Goal: Information Seeking & Learning: Learn about a topic

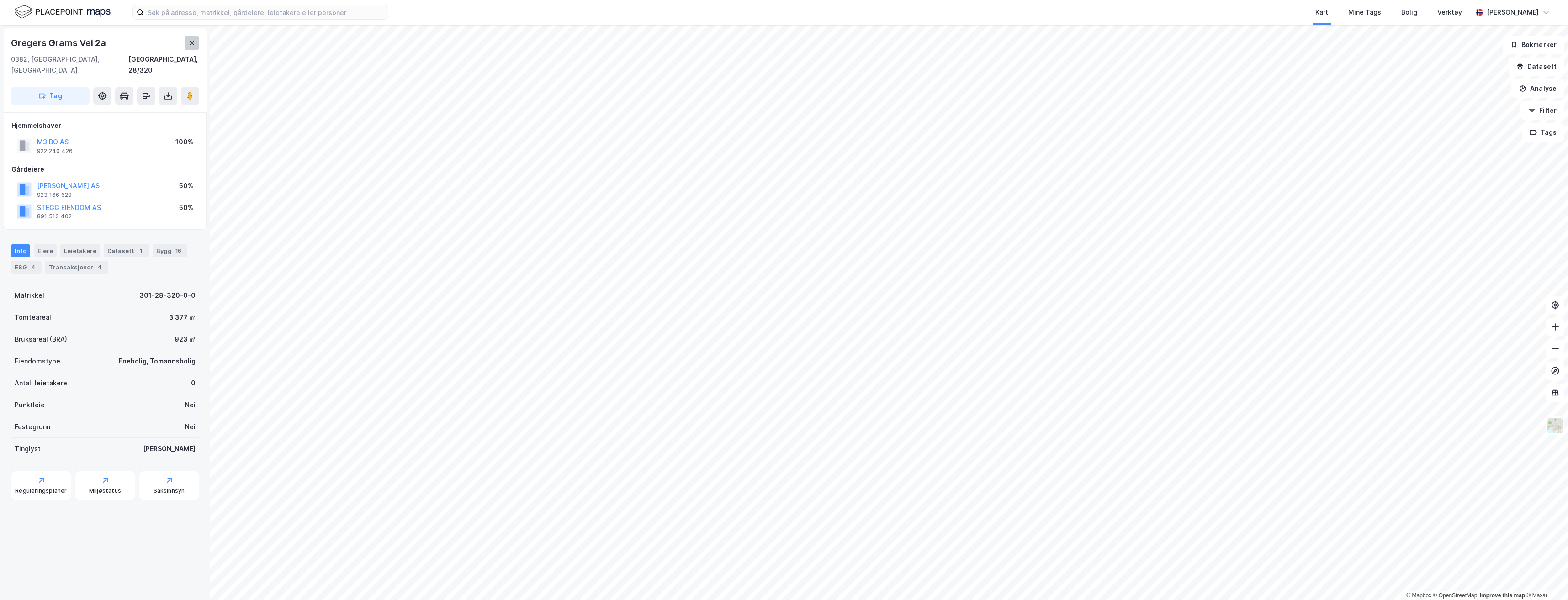
click at [195, 43] on icon at bounding box center [192, 43] width 7 height 7
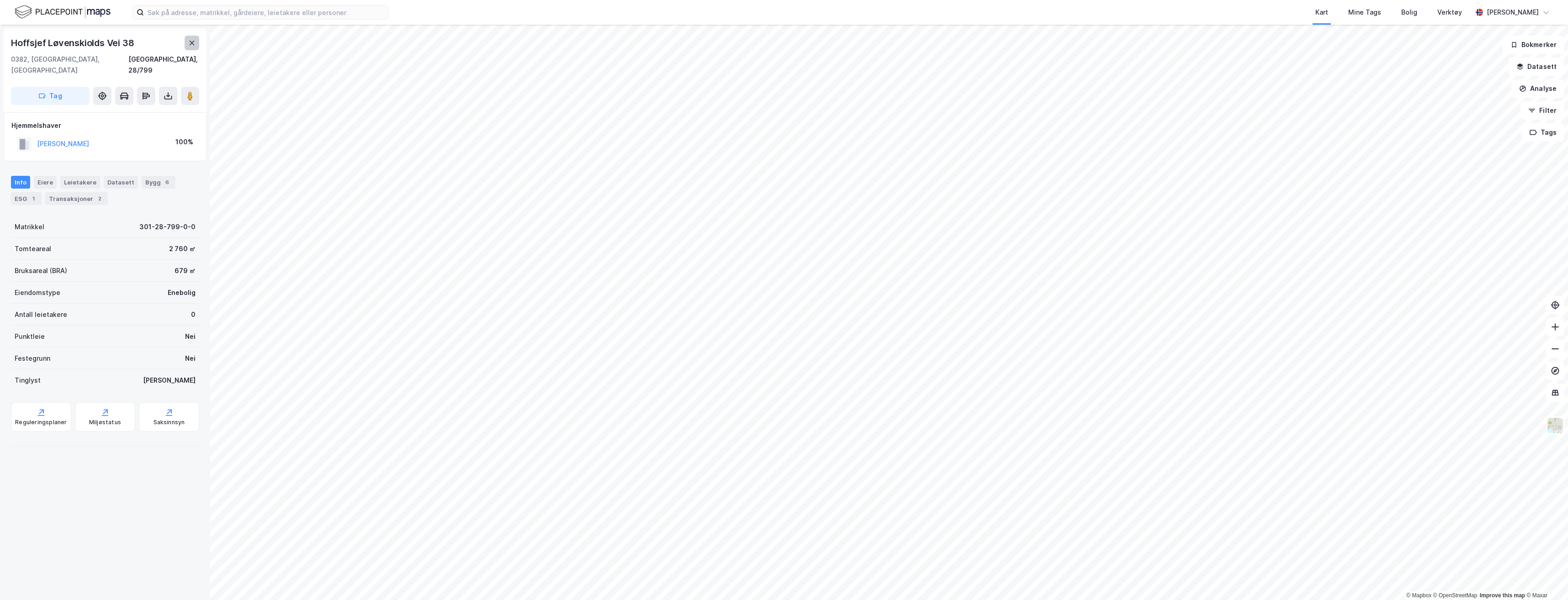
click at [193, 40] on icon at bounding box center [192, 43] width 7 height 7
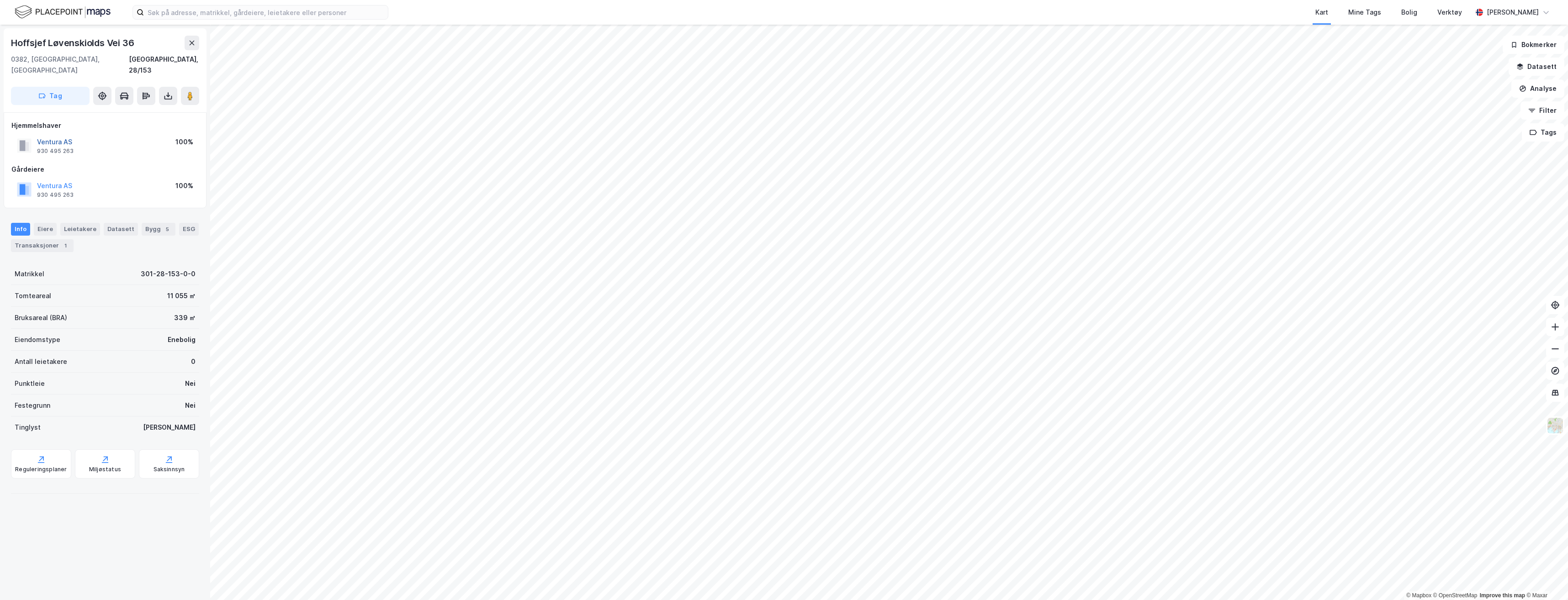
click at [0, 0] on button "Ventura AS" at bounding box center [0, 0] width 0 height 0
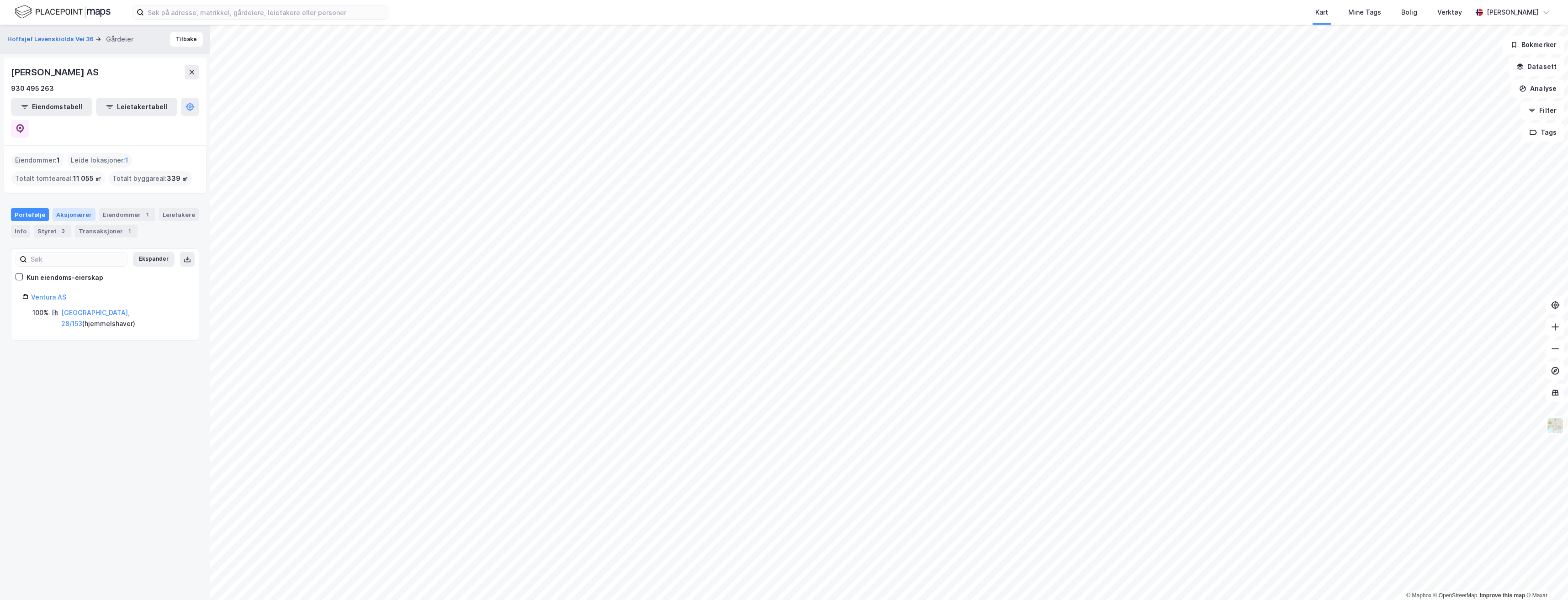
click at [60, 208] on div "Aksjonærer" at bounding box center [74, 214] width 43 height 13
click at [114, 225] on div "Transaksjoner 1" at bounding box center [106, 231] width 63 height 13
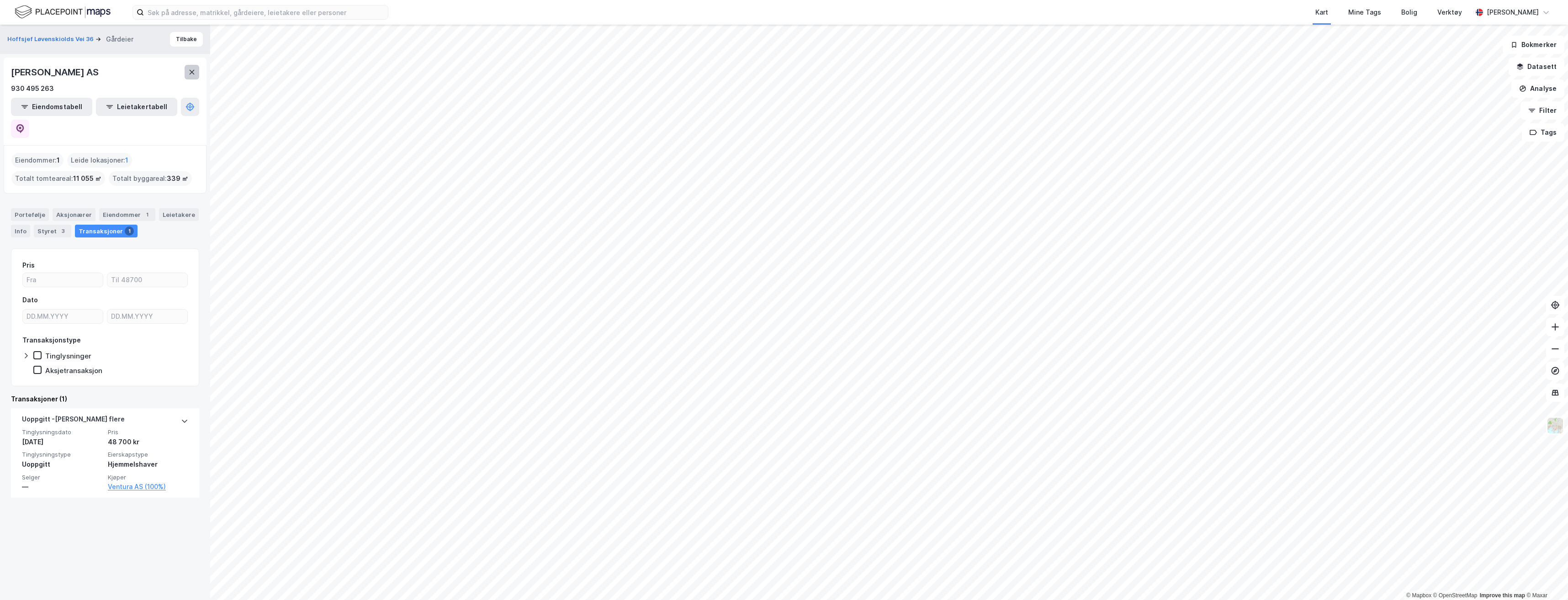
click at [194, 69] on icon at bounding box center [192, 72] width 7 height 7
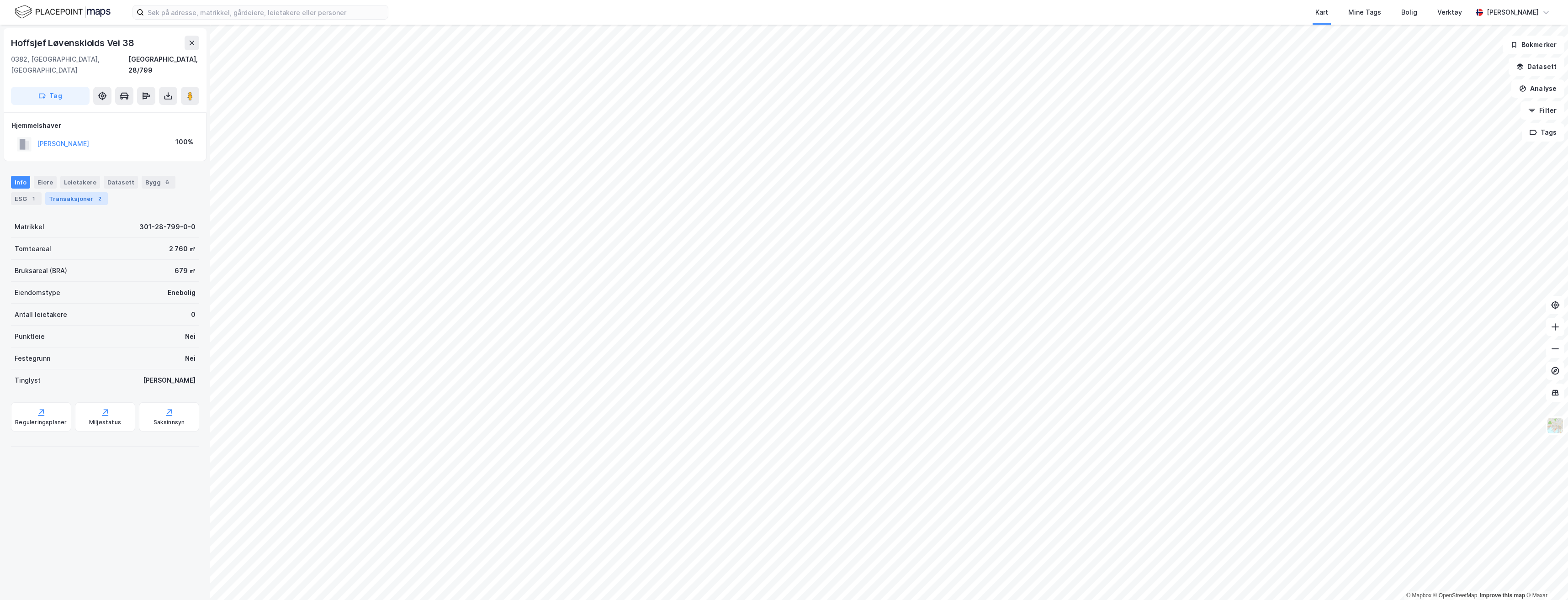
click at [71, 192] on div "Transaksjoner 2" at bounding box center [76, 198] width 63 height 13
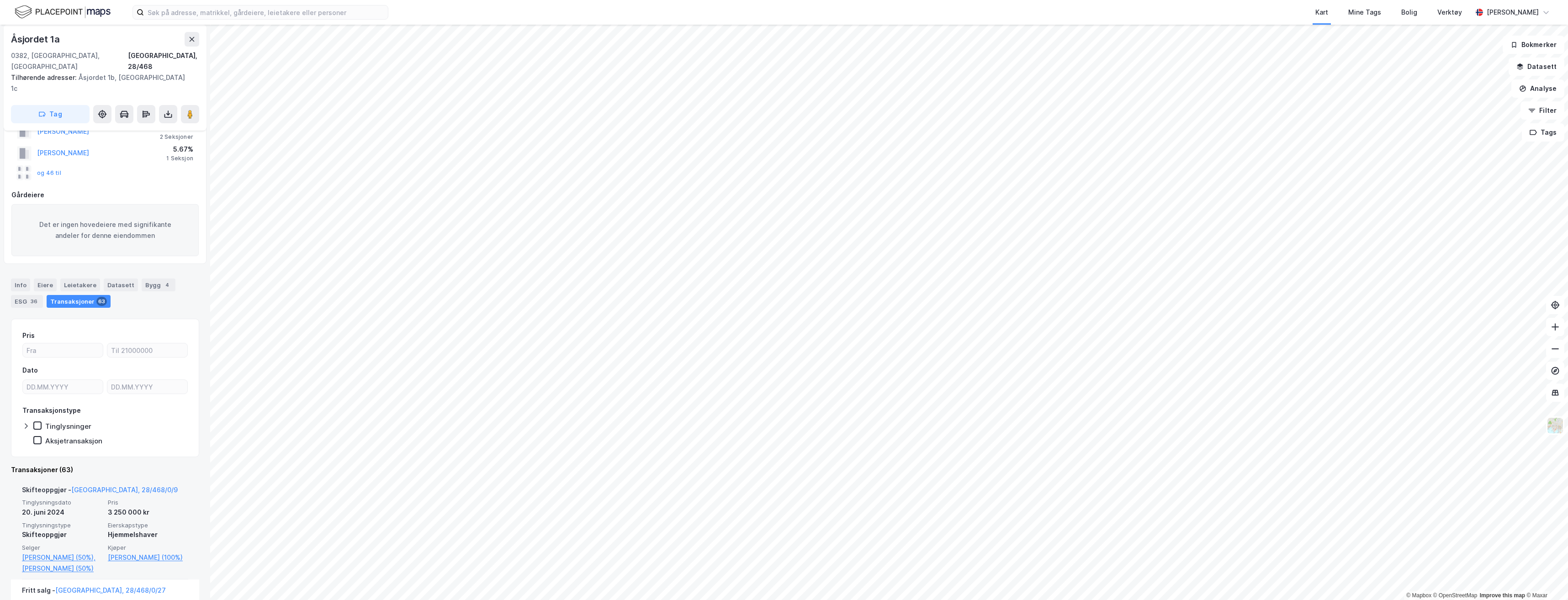
scroll to position [137, 0]
